Goal: Information Seeking & Learning: Learn about a topic

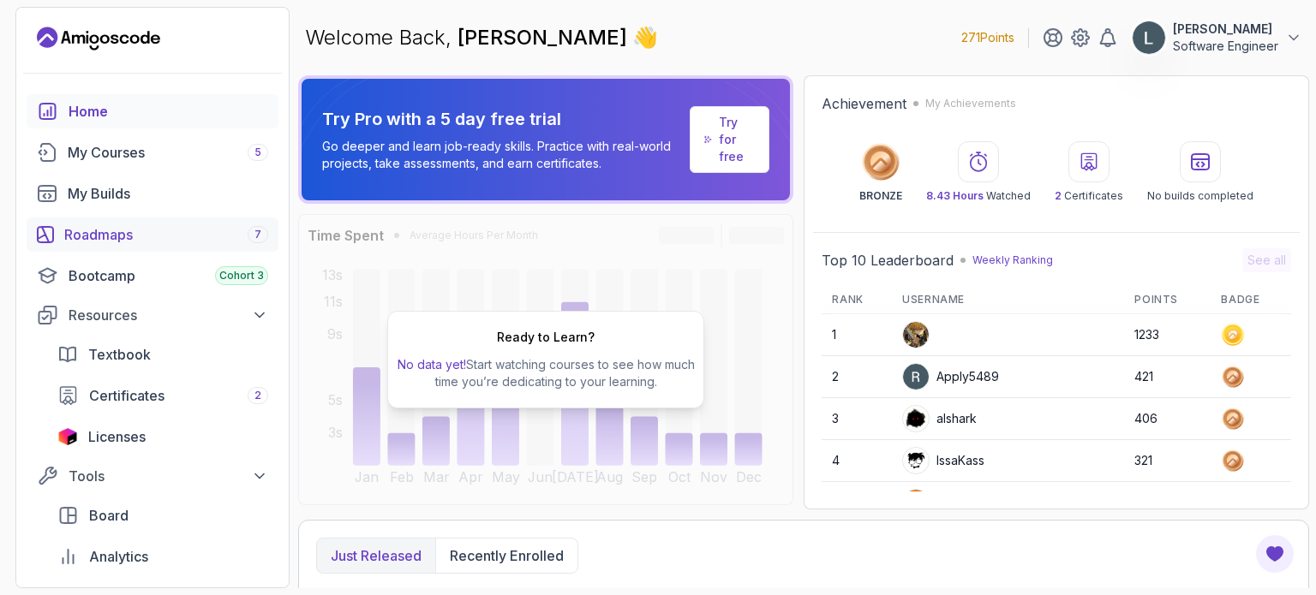
click at [148, 234] on div "Roadmaps 7" at bounding box center [166, 234] width 204 height 21
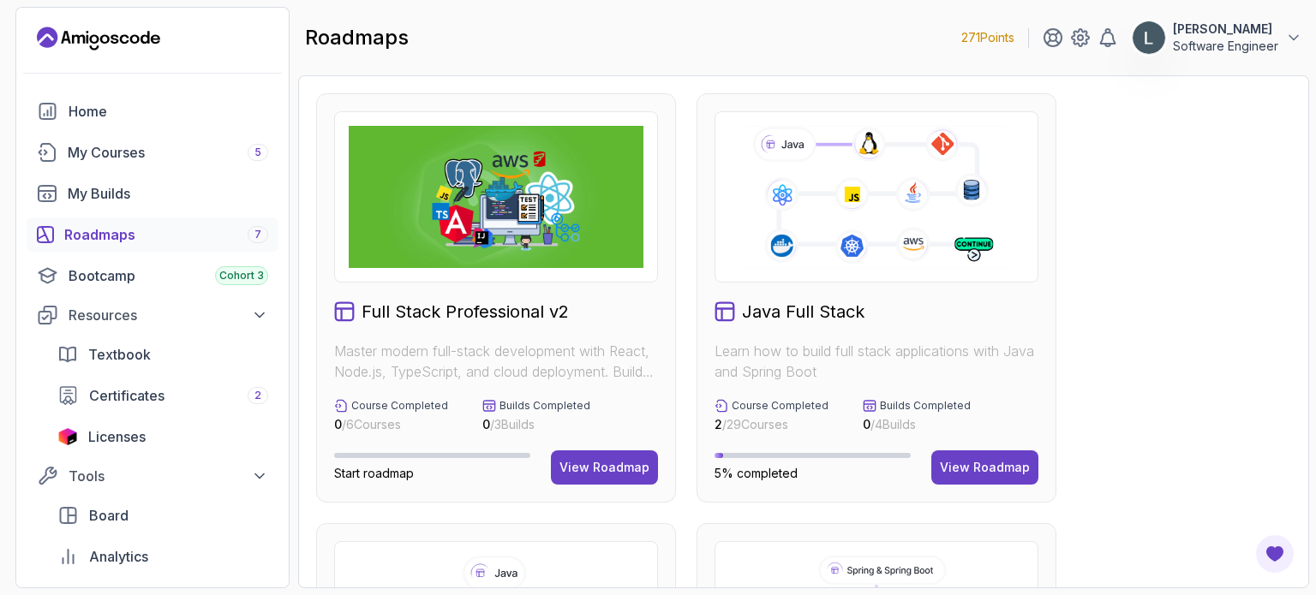
scroll to position [171, 0]
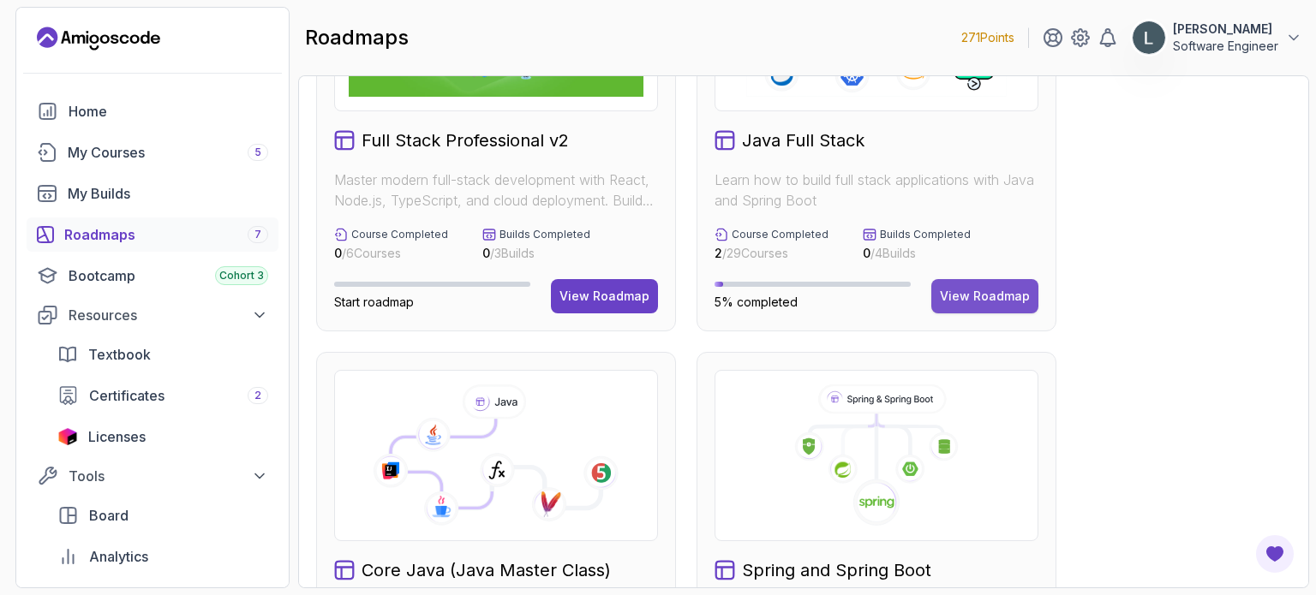
click at [989, 294] on div "View Roadmap" at bounding box center [985, 296] width 90 height 17
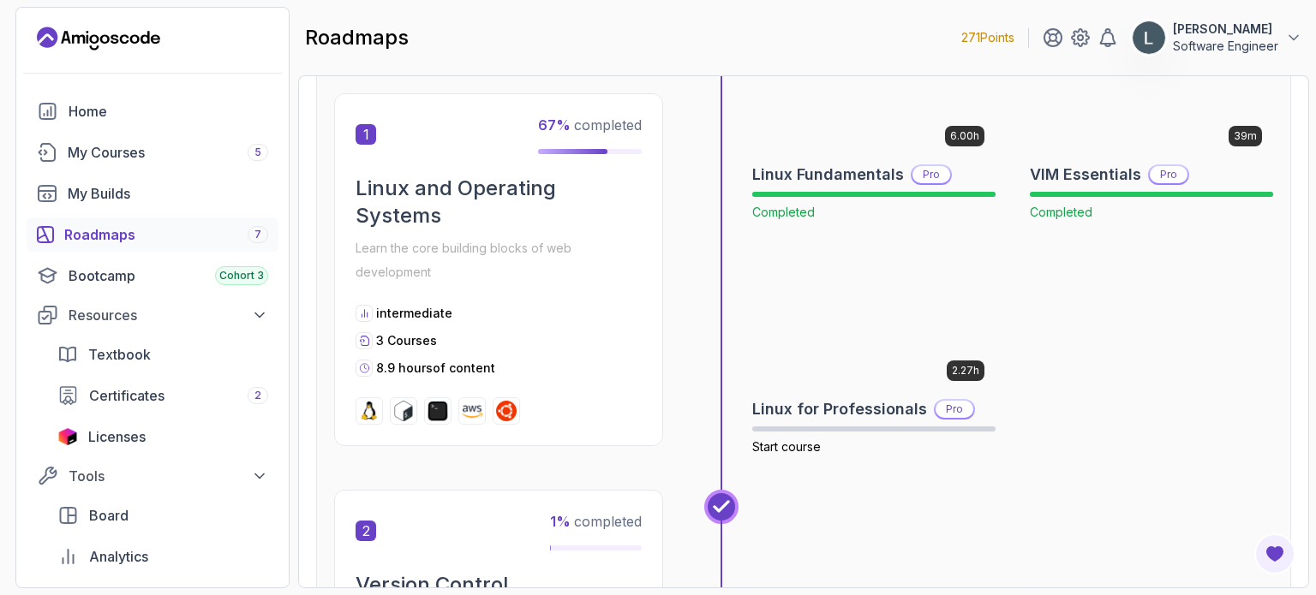
scroll to position [428, 0]
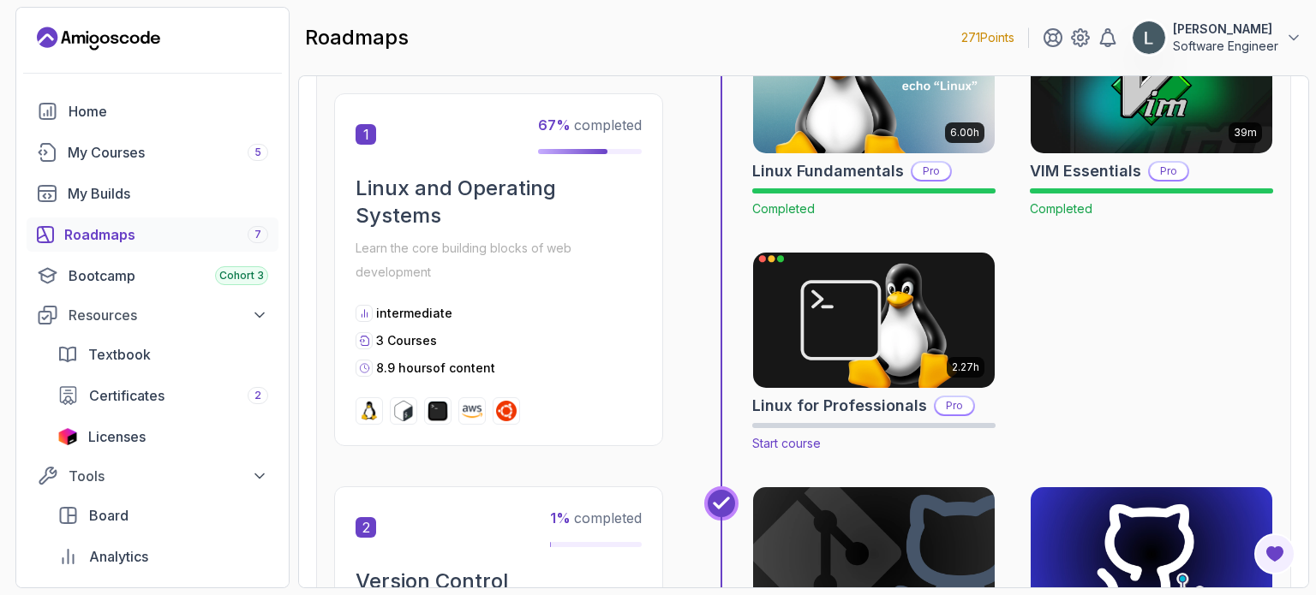
click at [868, 351] on img at bounding box center [874, 320] width 254 height 142
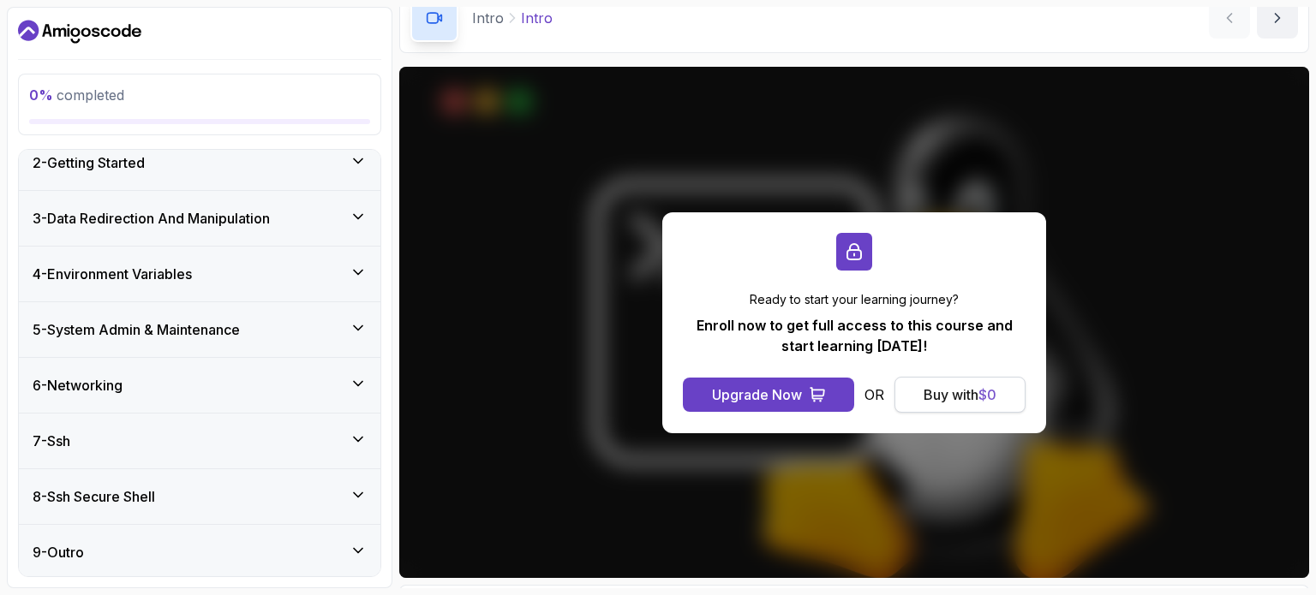
scroll to position [171, 0]
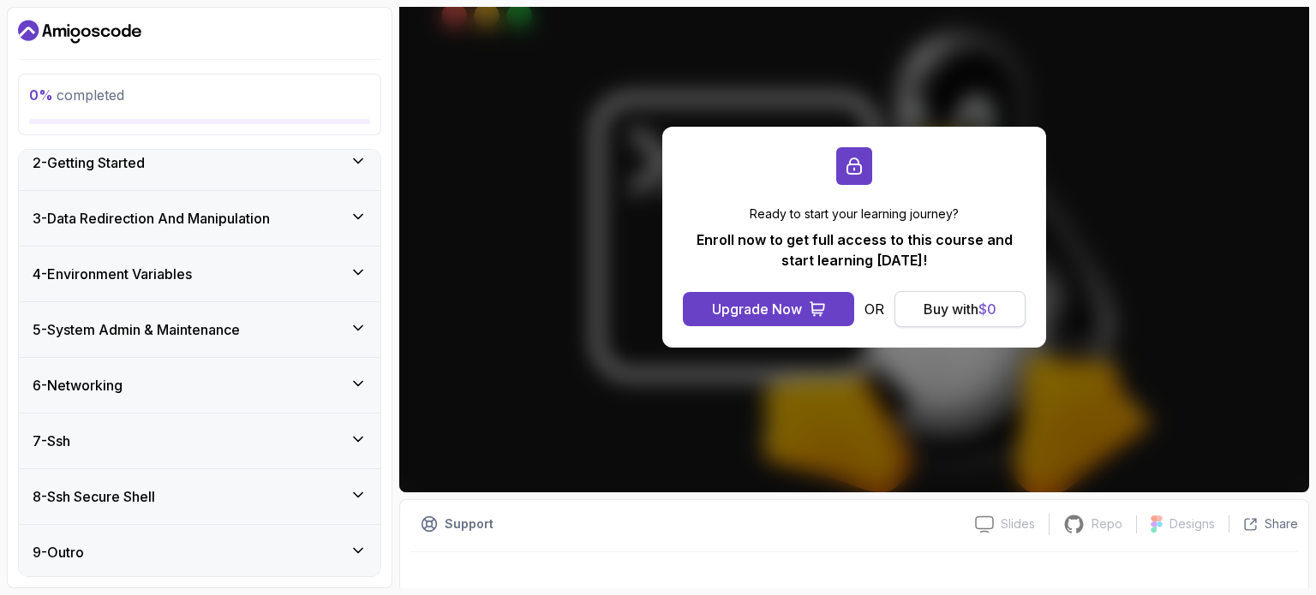
click at [965, 311] on div "Buy with $ 0" at bounding box center [960, 309] width 73 height 21
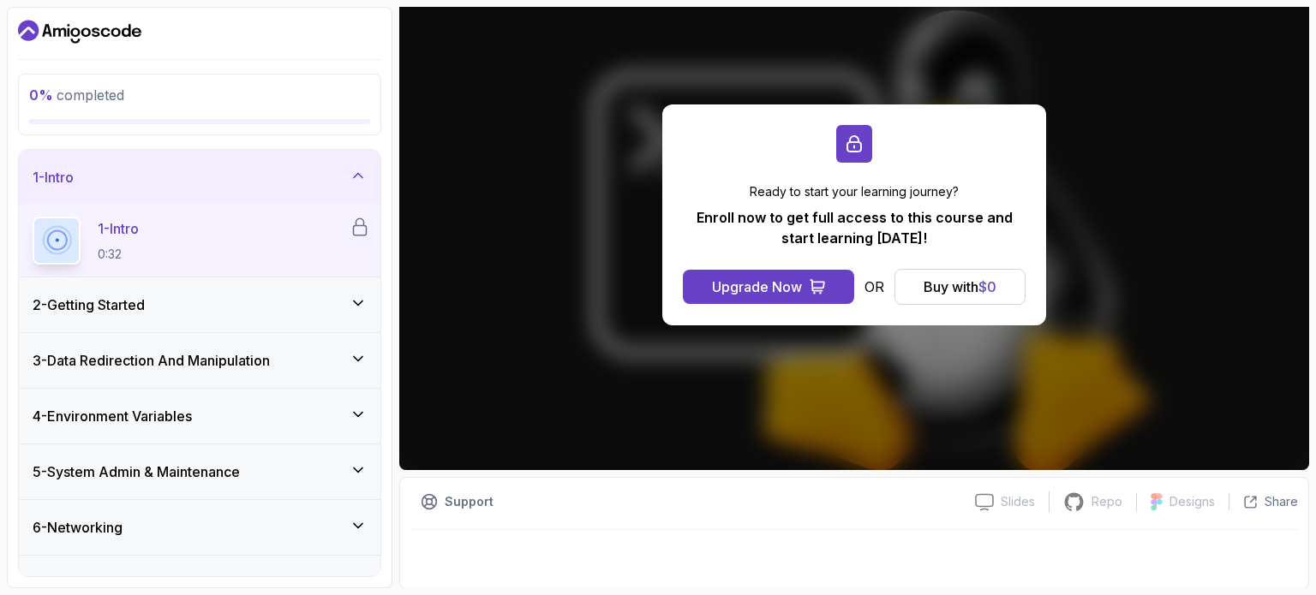
click at [362, 298] on icon at bounding box center [358, 303] width 17 height 17
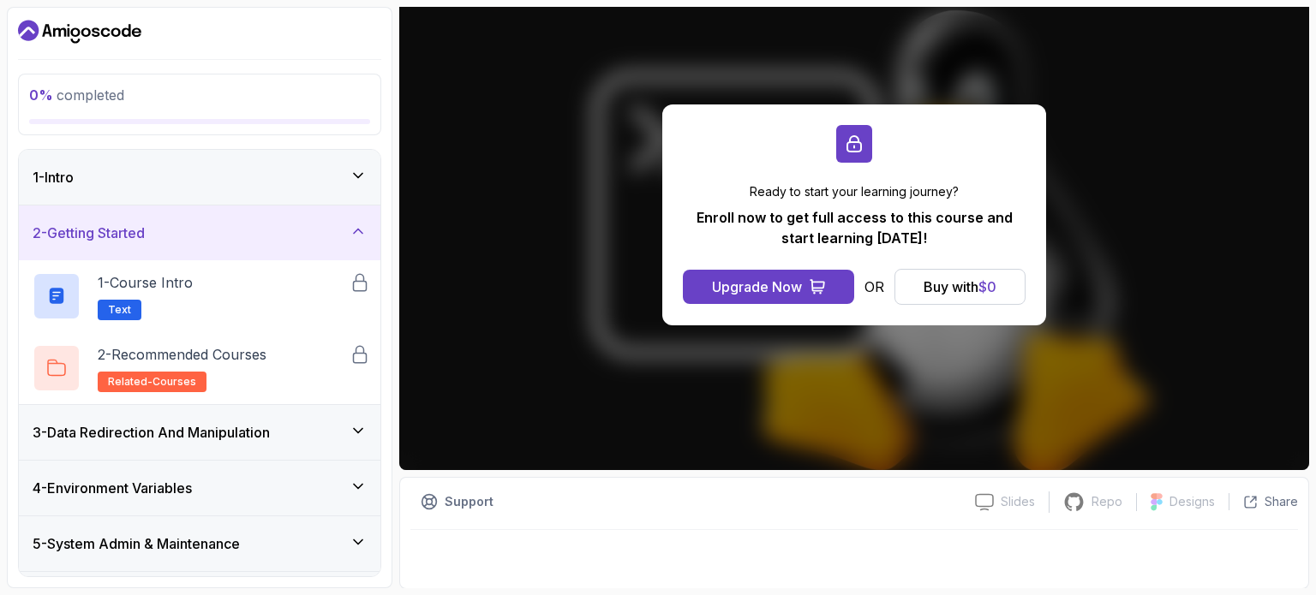
click at [353, 438] on div "3 - Data Redirection And Manipulation" at bounding box center [200, 432] width 334 height 21
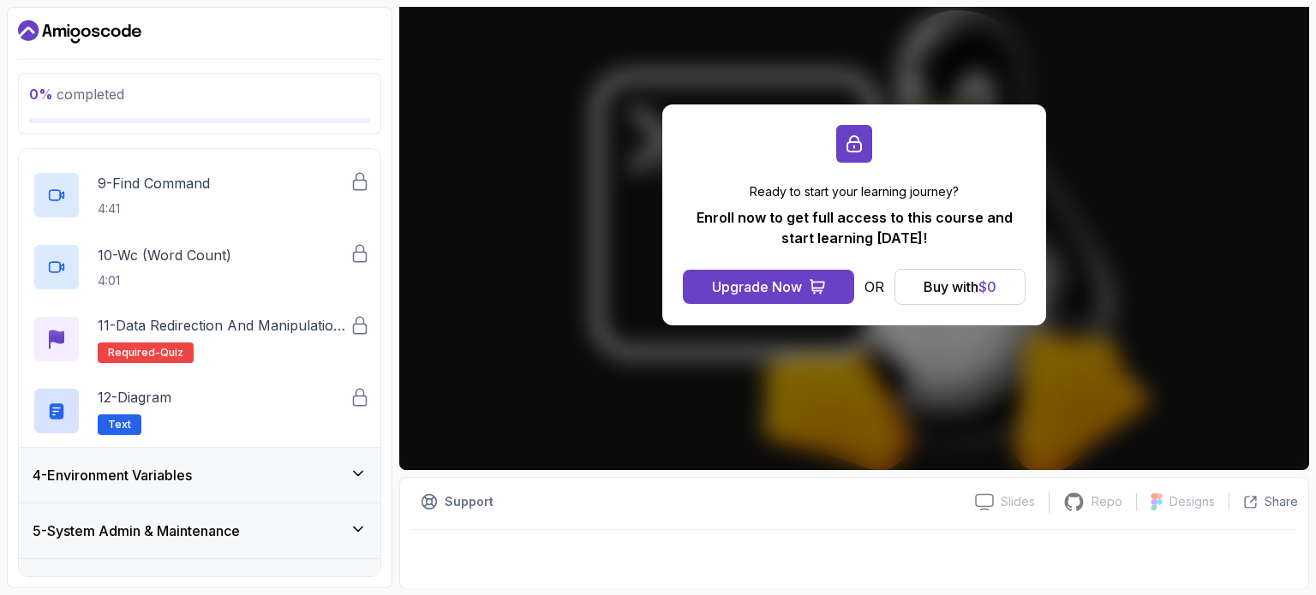
scroll to position [934, 0]
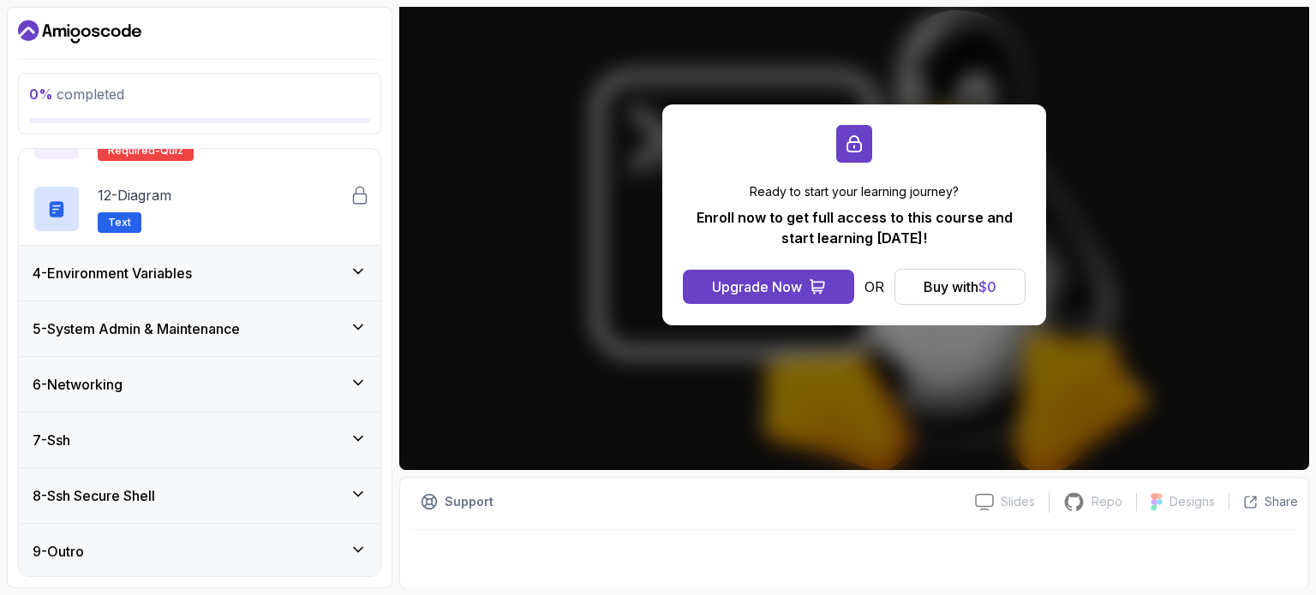
click at [355, 282] on div "4 - Environment Variables" at bounding box center [200, 273] width 334 height 21
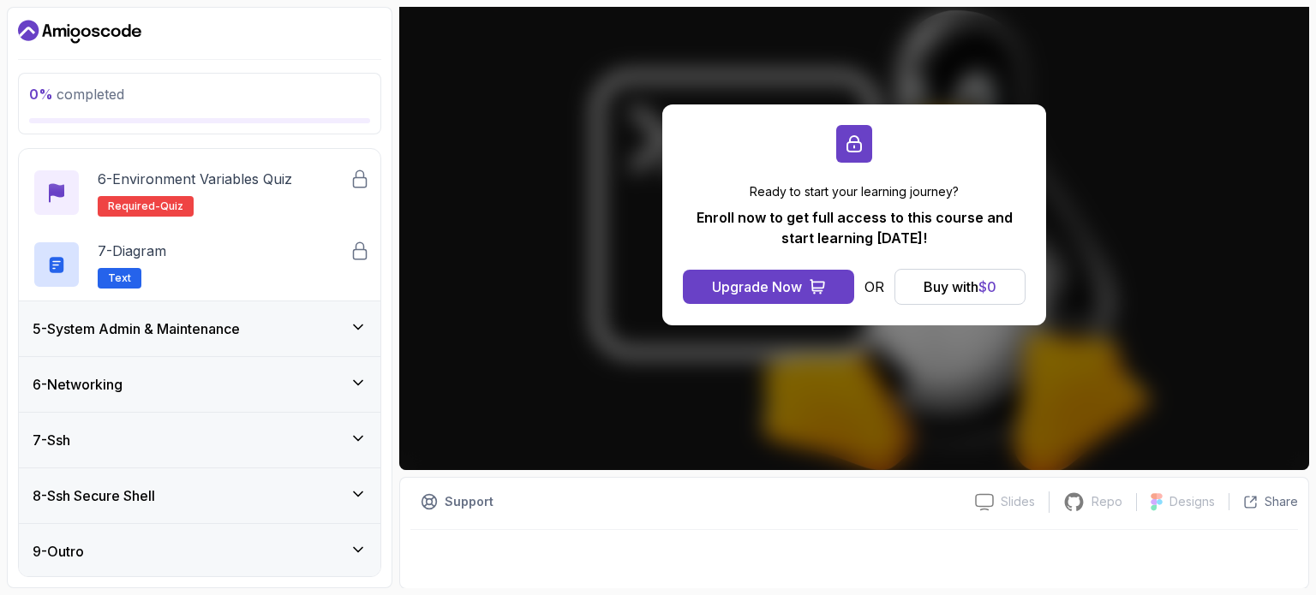
click at [366, 324] on icon at bounding box center [358, 327] width 17 height 17
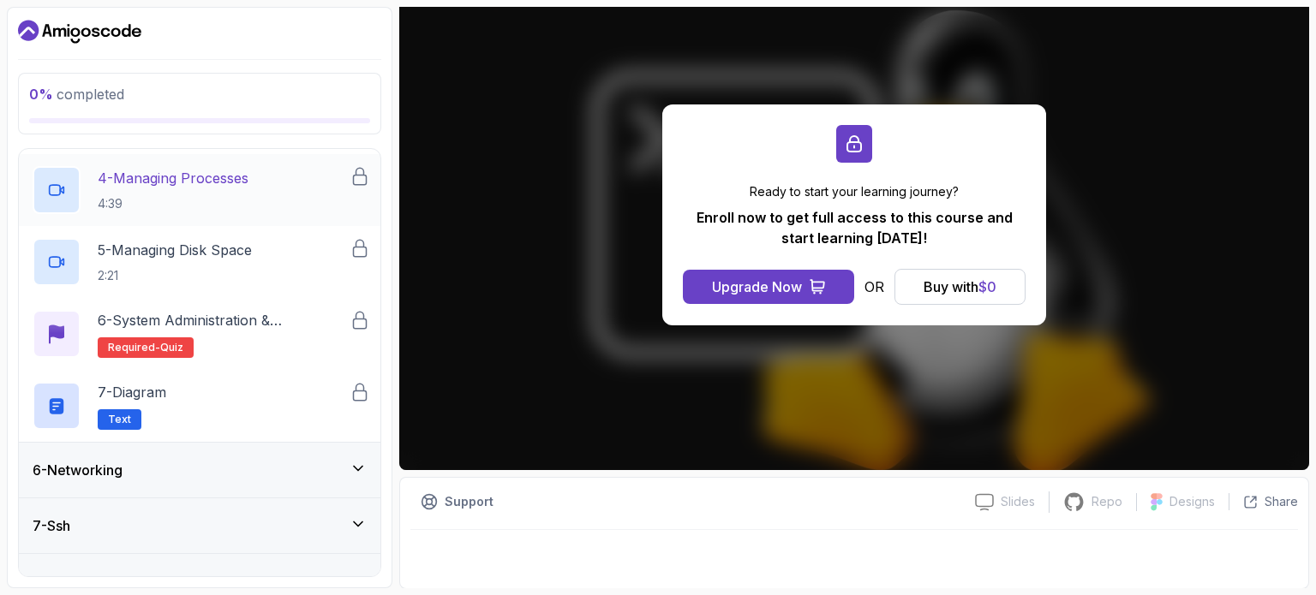
scroll to position [499, 0]
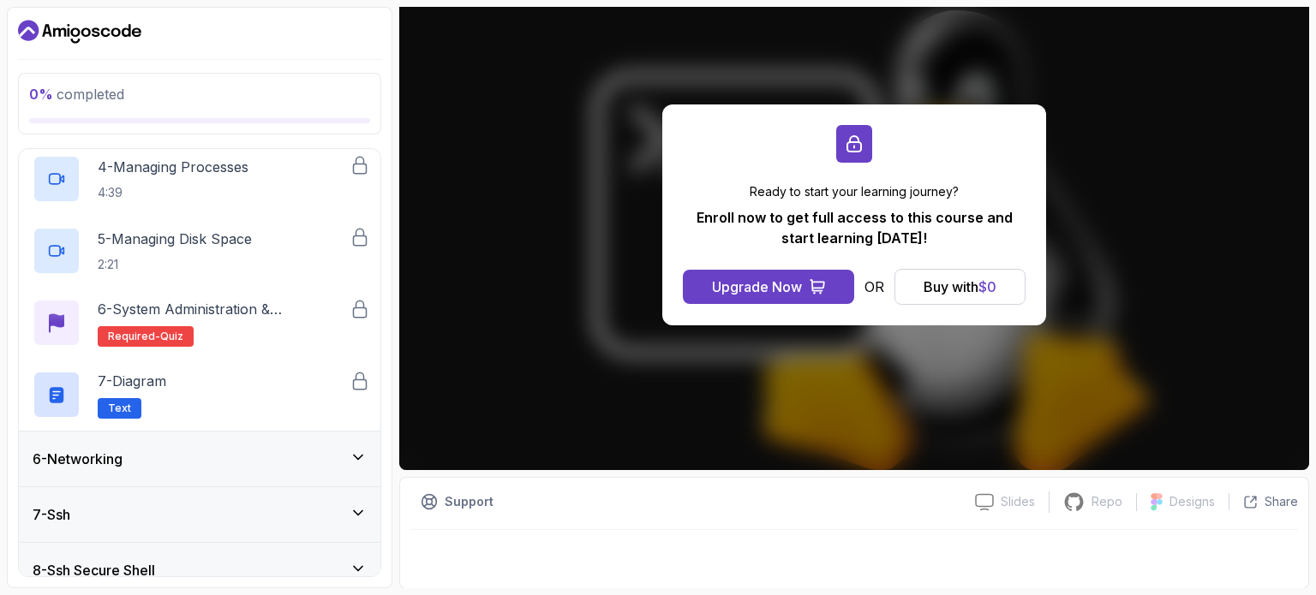
click at [348, 456] on div "6 - Networking" at bounding box center [200, 459] width 334 height 21
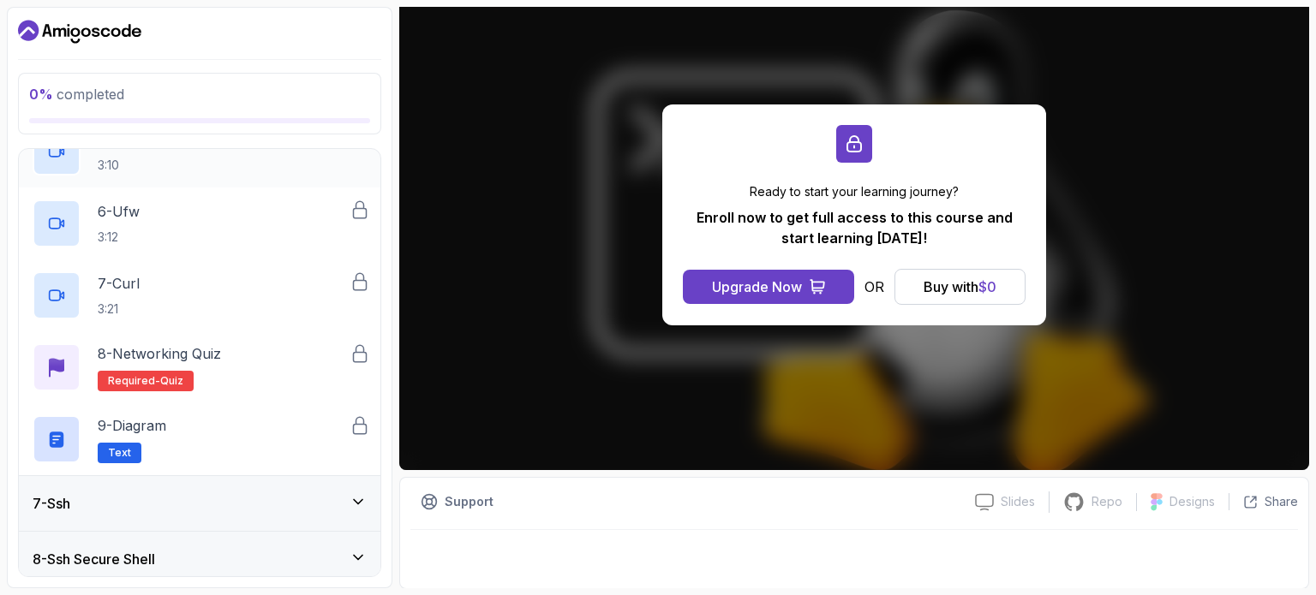
scroll to position [718, 0]
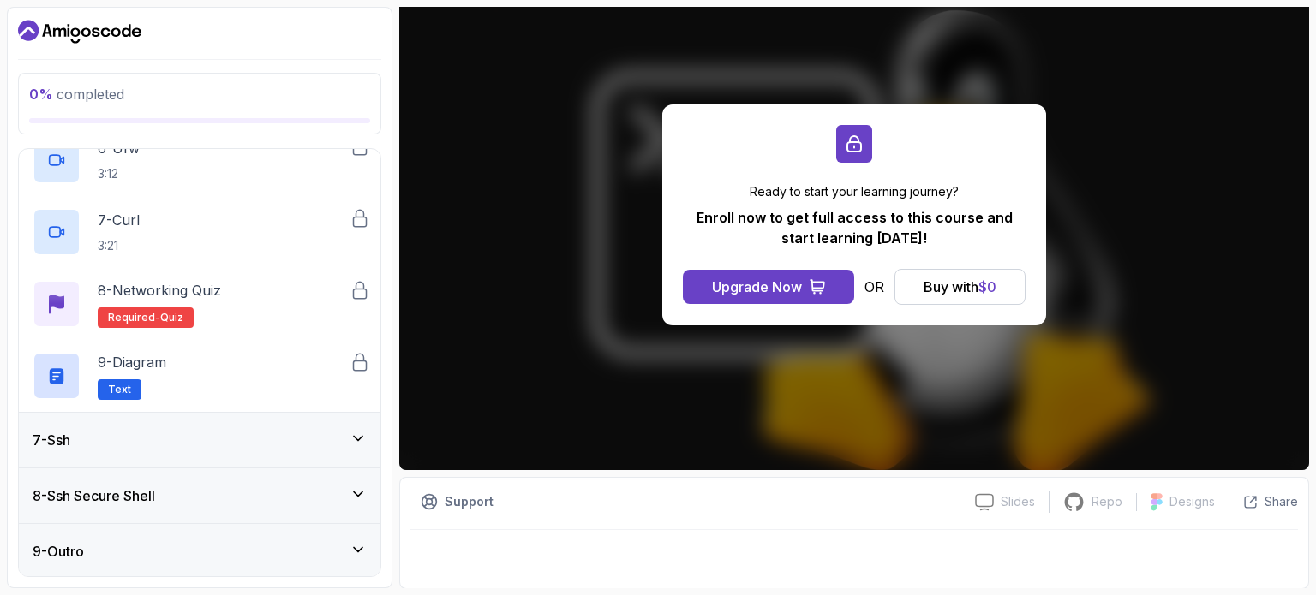
click at [364, 448] on div "7 - Ssh" at bounding box center [200, 440] width 334 height 21
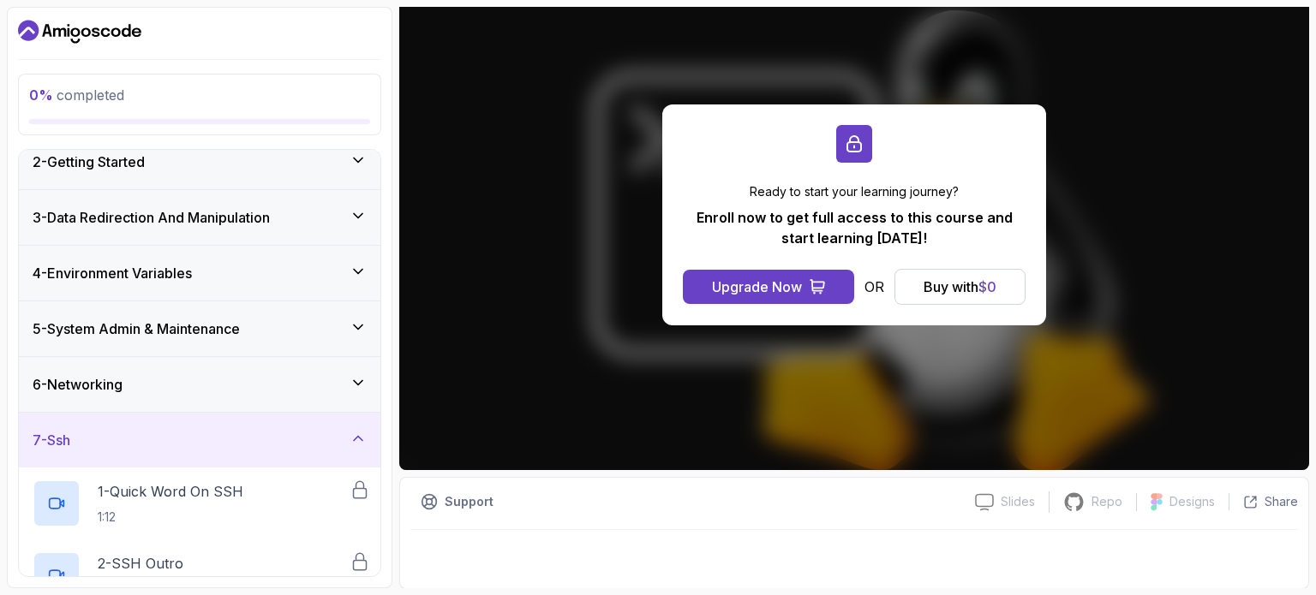
scroll to position [214, 0]
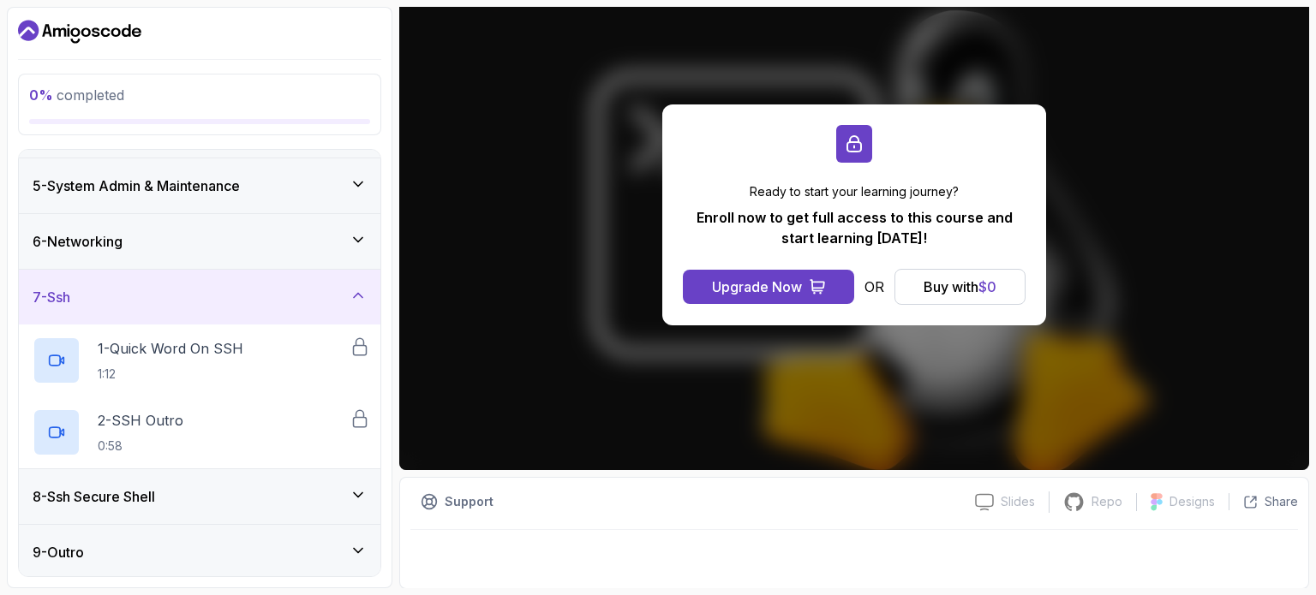
click at [347, 494] on div "8 - Ssh Secure Shell" at bounding box center [200, 497] width 334 height 21
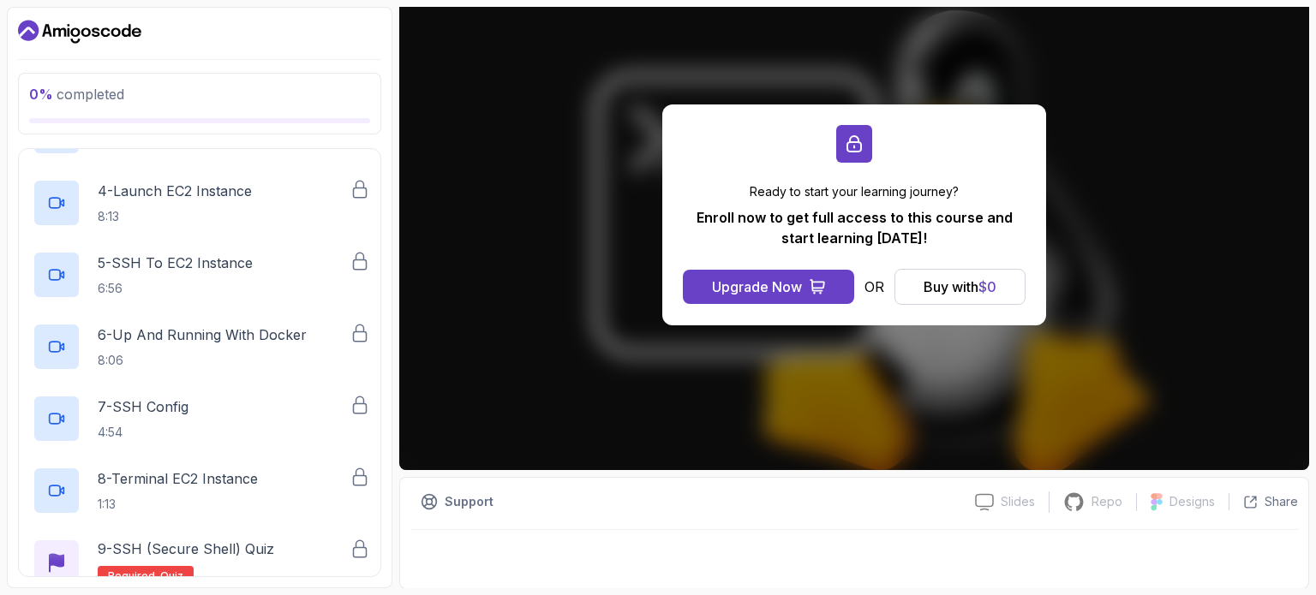
scroll to position [790, 0]
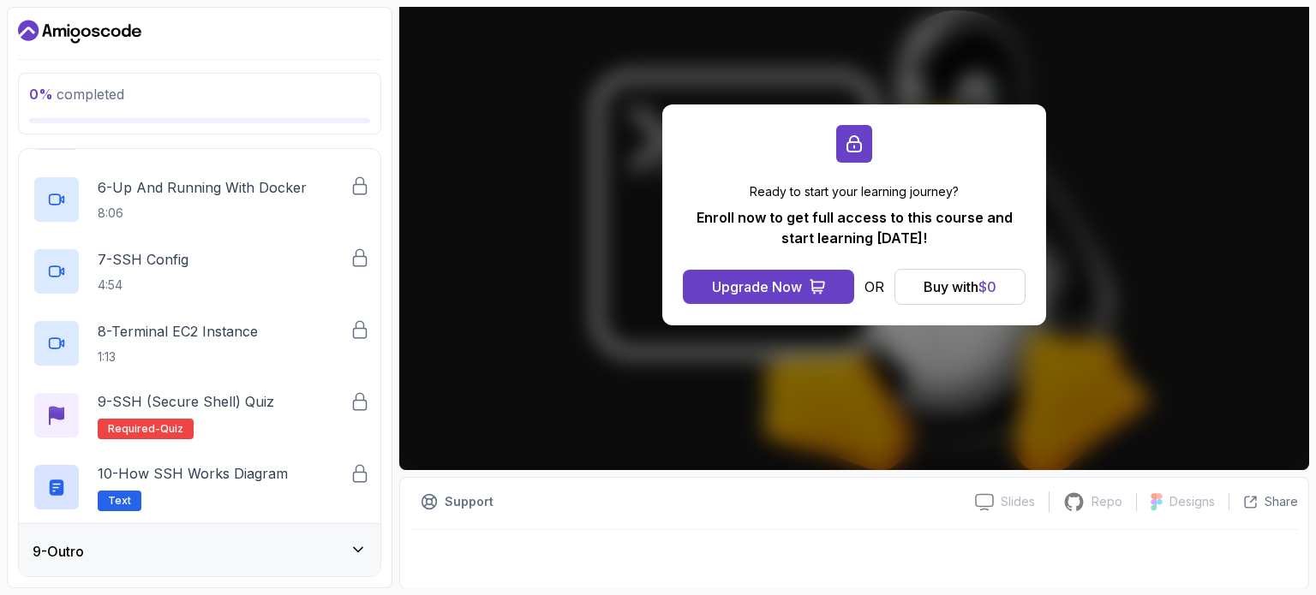
click at [362, 551] on icon at bounding box center [358, 549] width 17 height 17
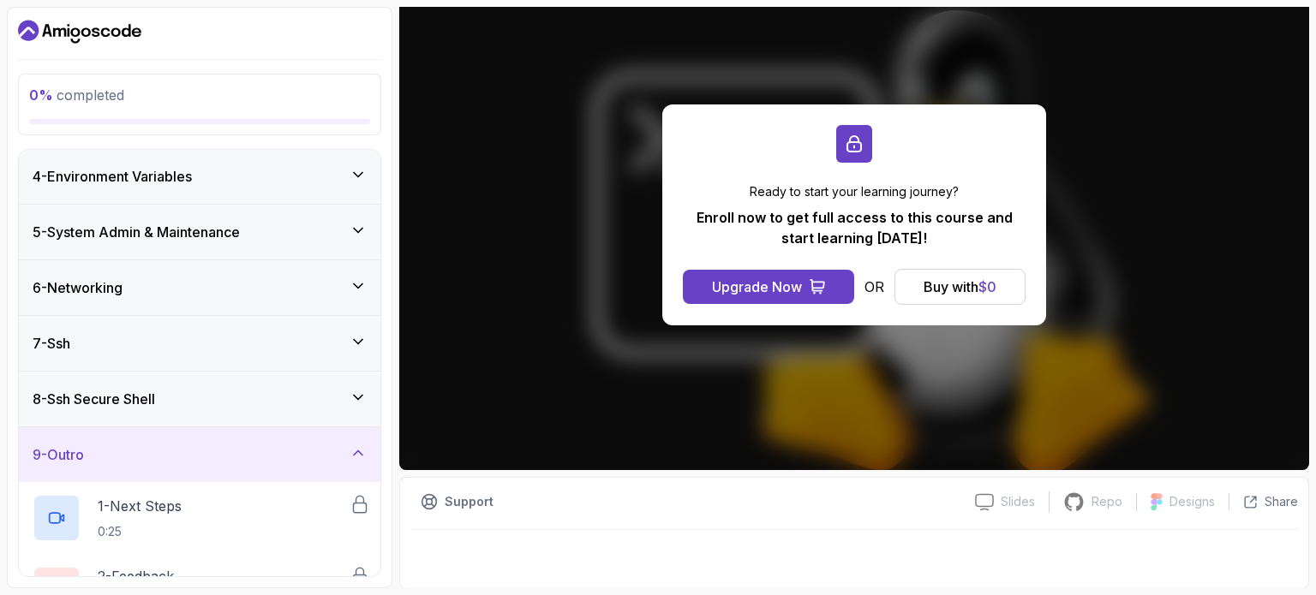
scroll to position [286, 0]
